Goal: Register for event/course

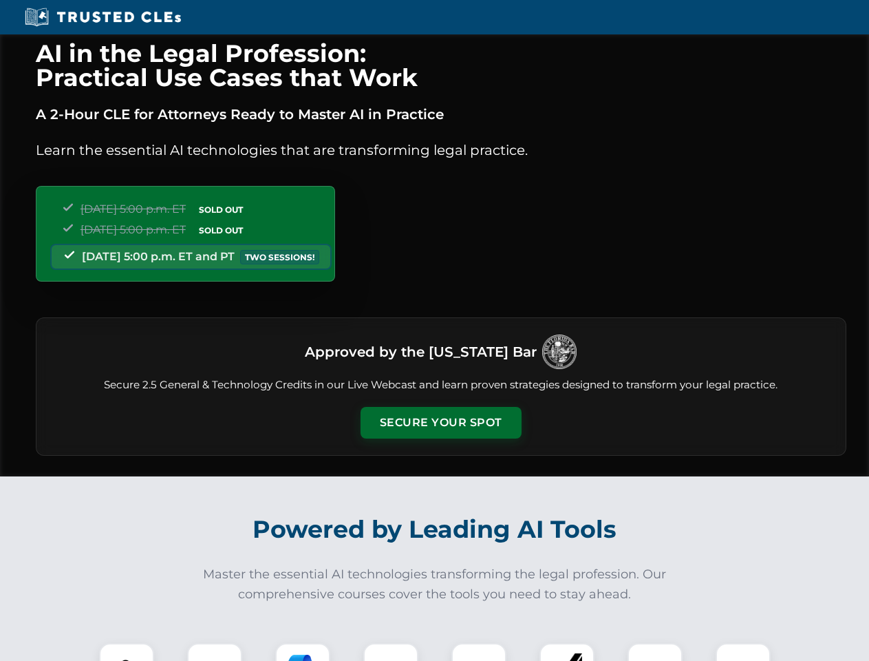
click at [440, 423] on button "Secure Your Spot" at bounding box center [441, 423] width 161 height 32
click at [127, 652] on img at bounding box center [127, 670] width 40 height 40
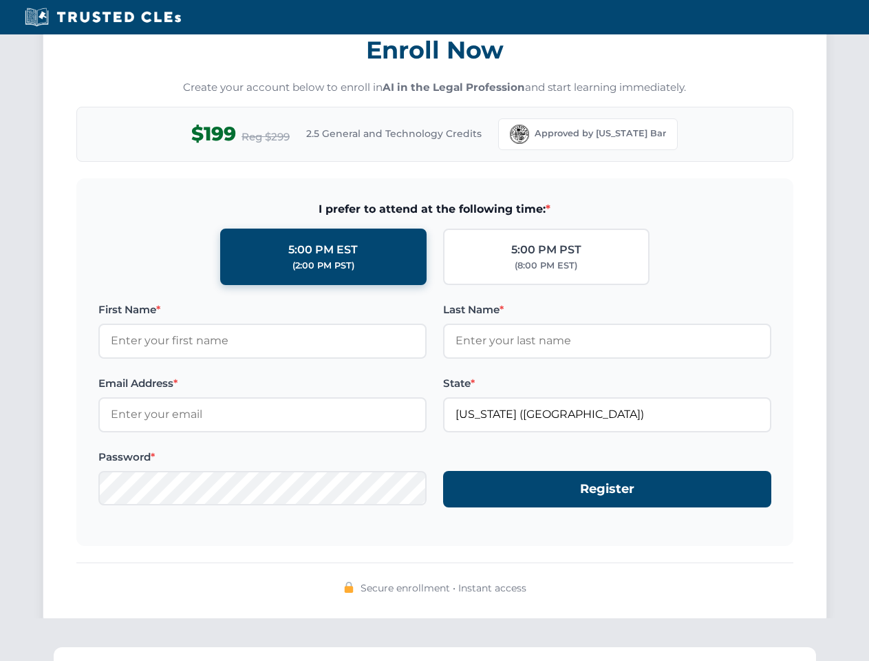
scroll to position [1351, 0]
